Goal: Transaction & Acquisition: Subscribe to service/newsletter

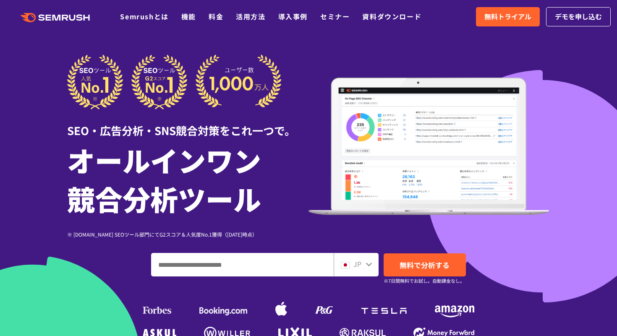
click at [528, 21] on span "無料トライアル" at bounding box center [508, 16] width 47 height 11
click at [510, 18] on span "無料トライアル" at bounding box center [508, 16] width 47 height 11
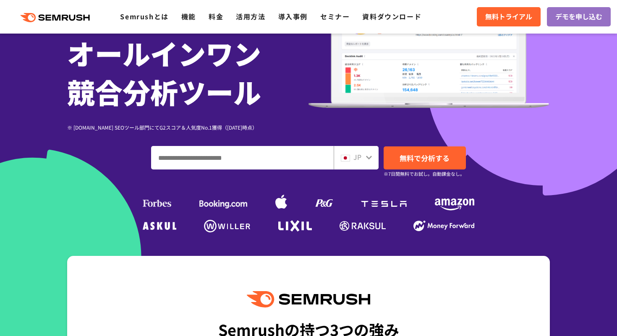
scroll to position [112, 0]
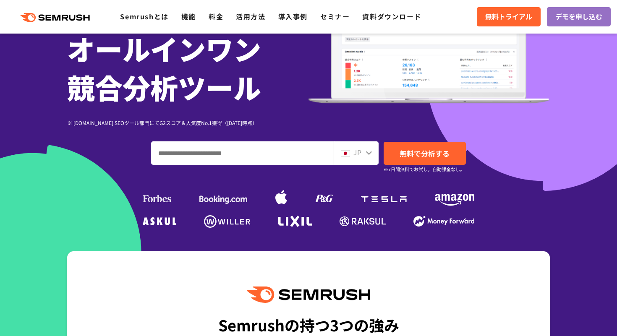
click at [214, 163] on input "ドメイン、キーワードまたはURLを入力してください" at bounding box center [243, 153] width 182 height 23
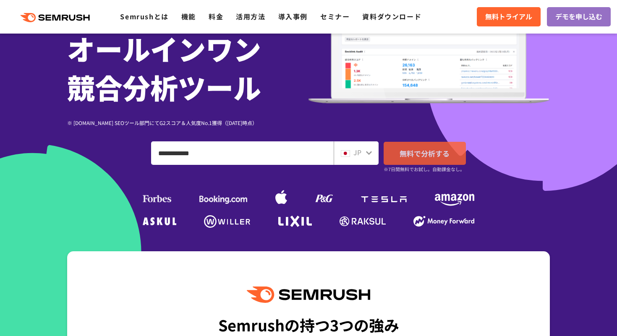
type input "**********"
click at [428, 159] on link "無料で分析する" at bounding box center [425, 153] width 82 height 23
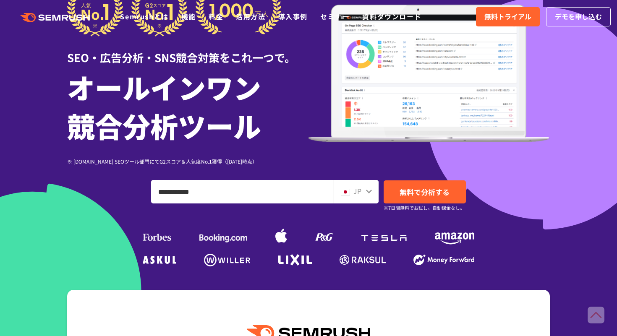
scroll to position [0, 0]
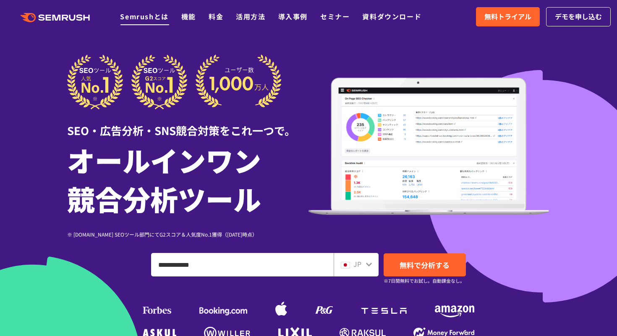
click at [138, 20] on link "Semrushとは" at bounding box center [144, 16] width 48 height 10
click at [566, 20] on span "デモを申し込む" at bounding box center [578, 16] width 47 height 11
